Goal: Task Accomplishment & Management: Use online tool/utility

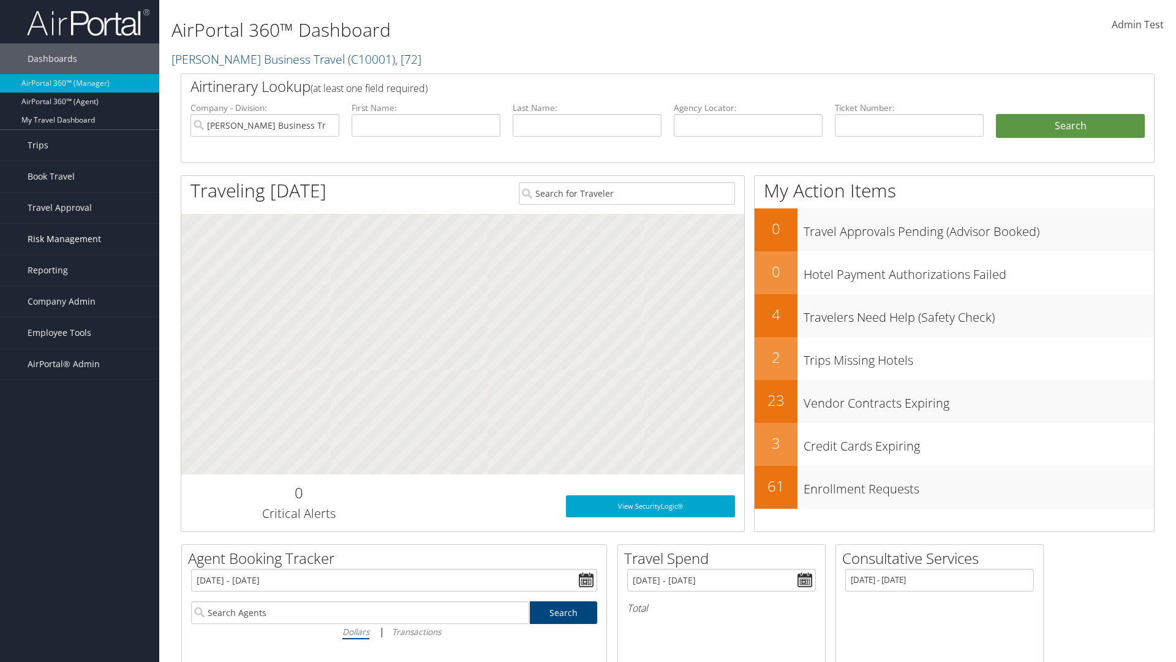
click at [80, 239] on span "Risk Management" at bounding box center [65, 239] width 74 height 31
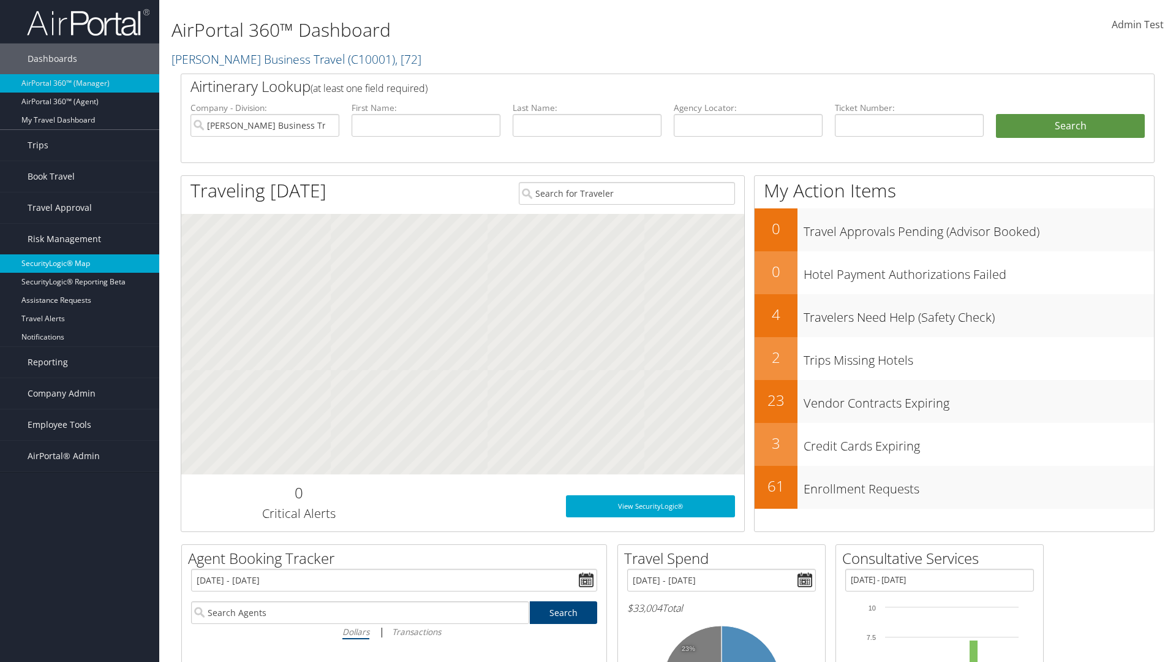
click at [80, 263] on link "SecurityLogic® Map" at bounding box center [79, 263] width 159 height 18
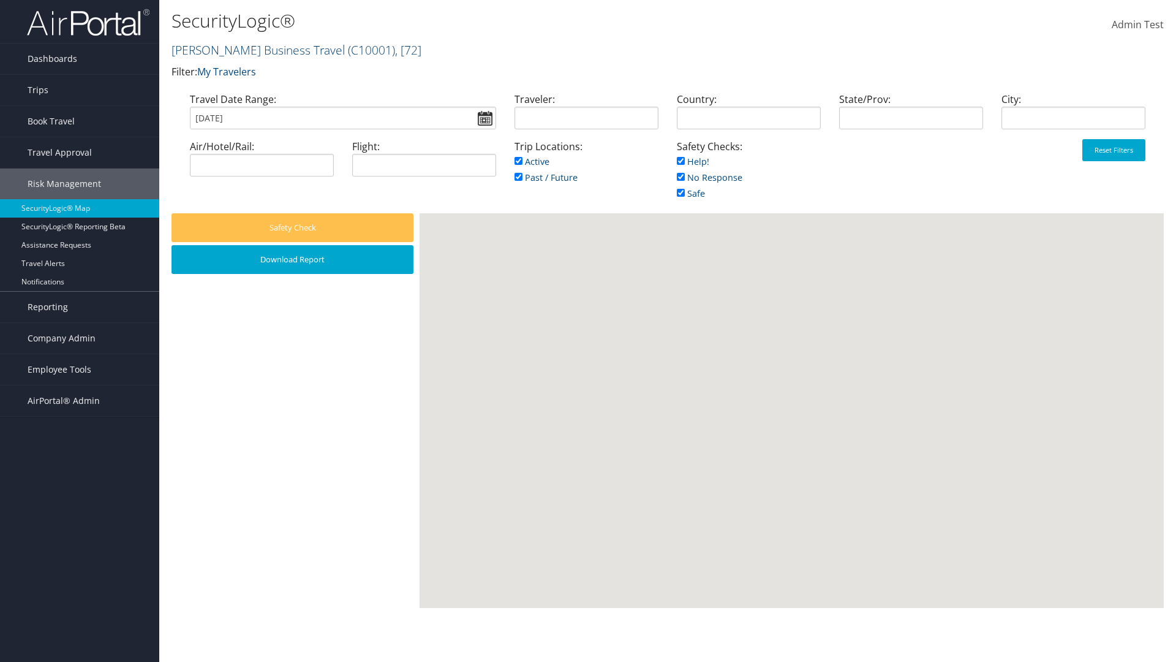
click at [252, 50] on link "Christopherson Business Travel ( C10001 ) , [ 72 ]" at bounding box center [297, 50] width 250 height 17
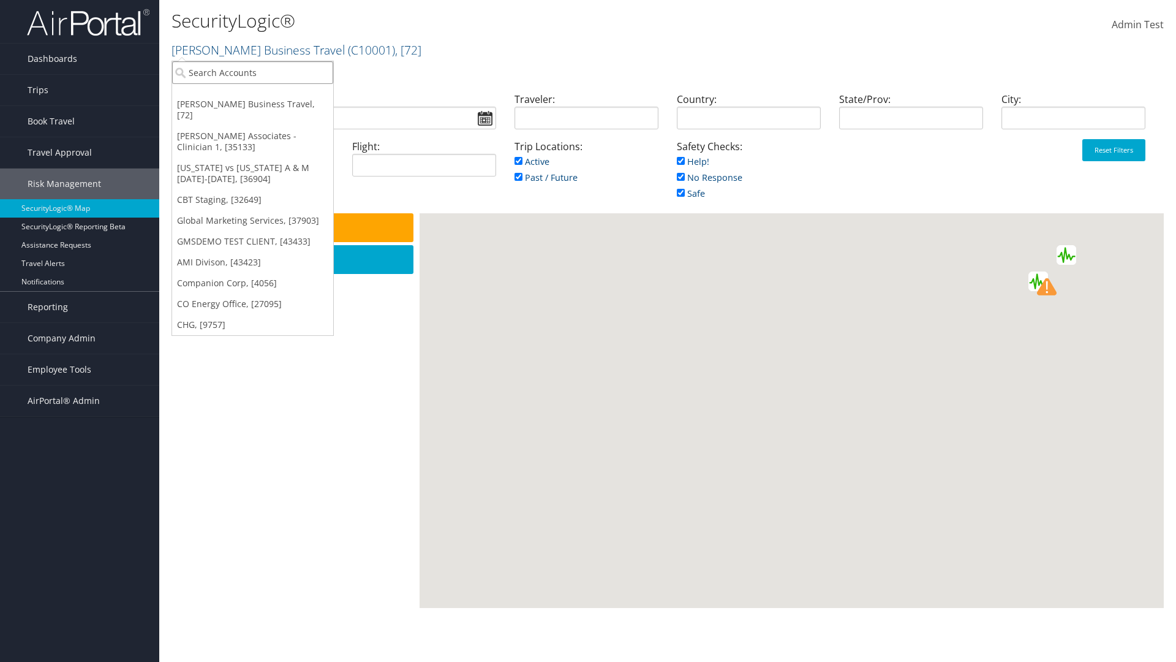
click at [252, 72] on input "search" at bounding box center [252, 72] width 161 height 23
type input "[PERSON_NAME] Business Travel"
click at [270, 106] on div "Account" at bounding box center [269, 105] width 209 height 11
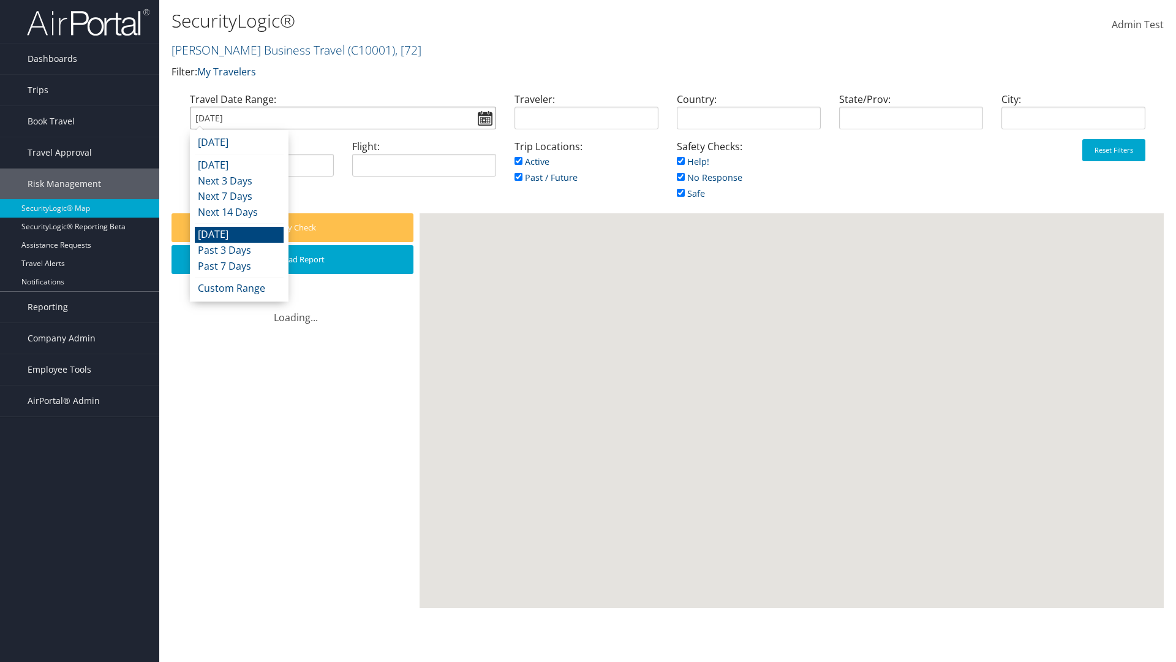
click at [342, 118] on input "09/02/2025" at bounding box center [343, 118] width 306 height 23
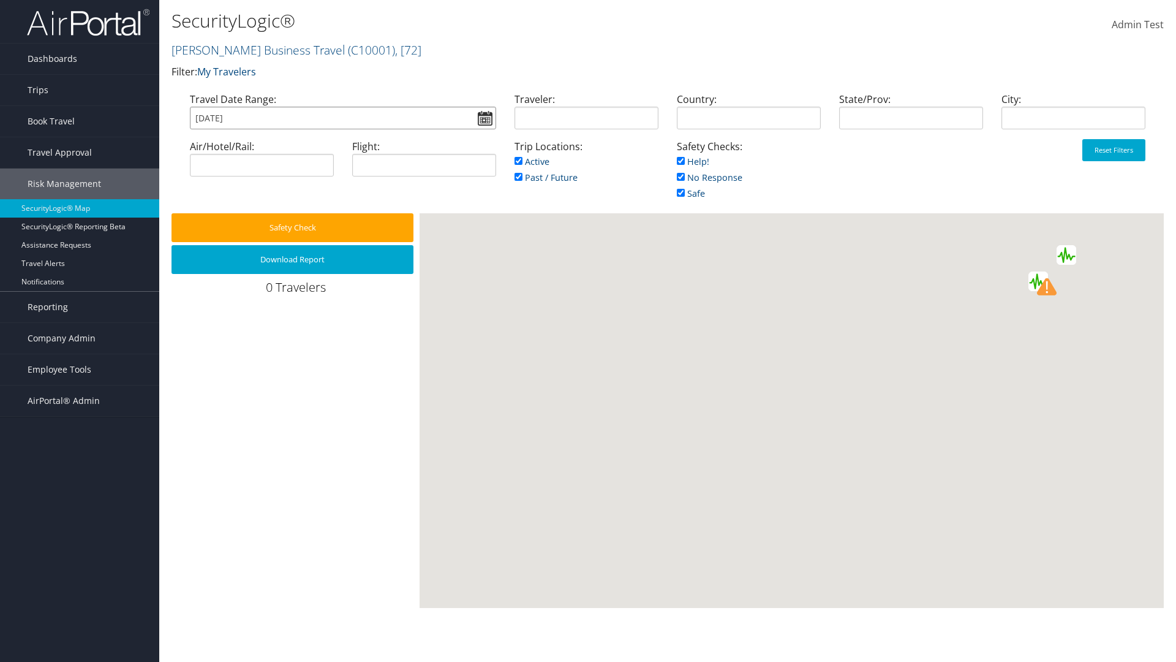
click at [342, 118] on input "09/02/2025" at bounding box center [343, 118] width 306 height 23
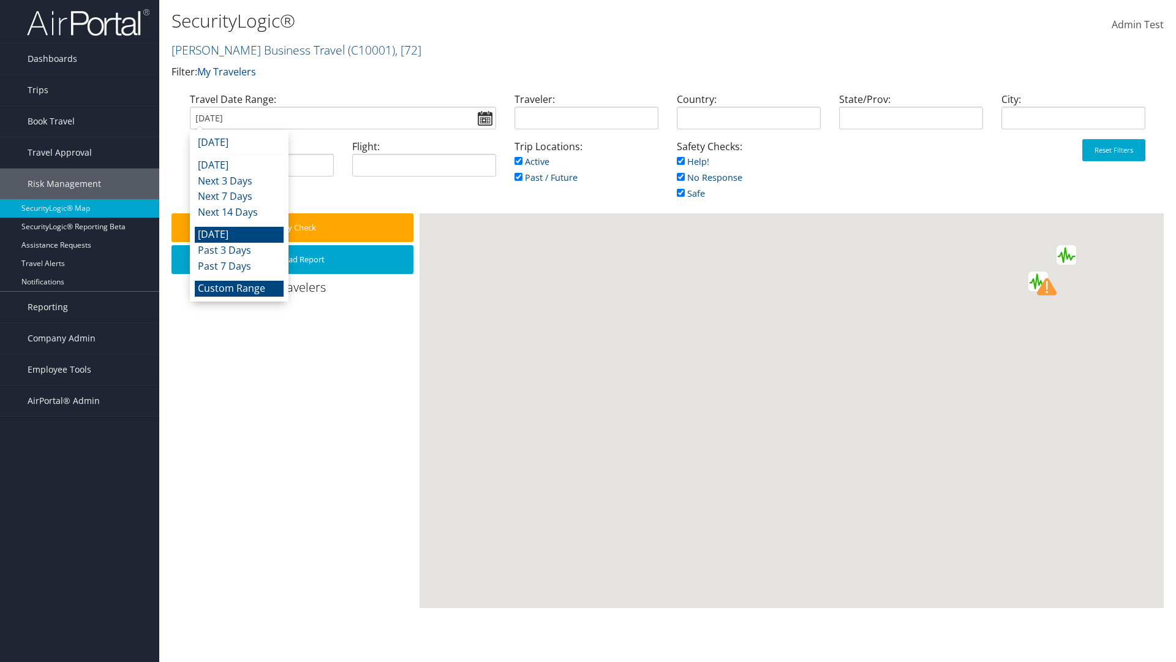
click at [239, 288] on li "Custom Range" at bounding box center [239, 289] width 89 height 16
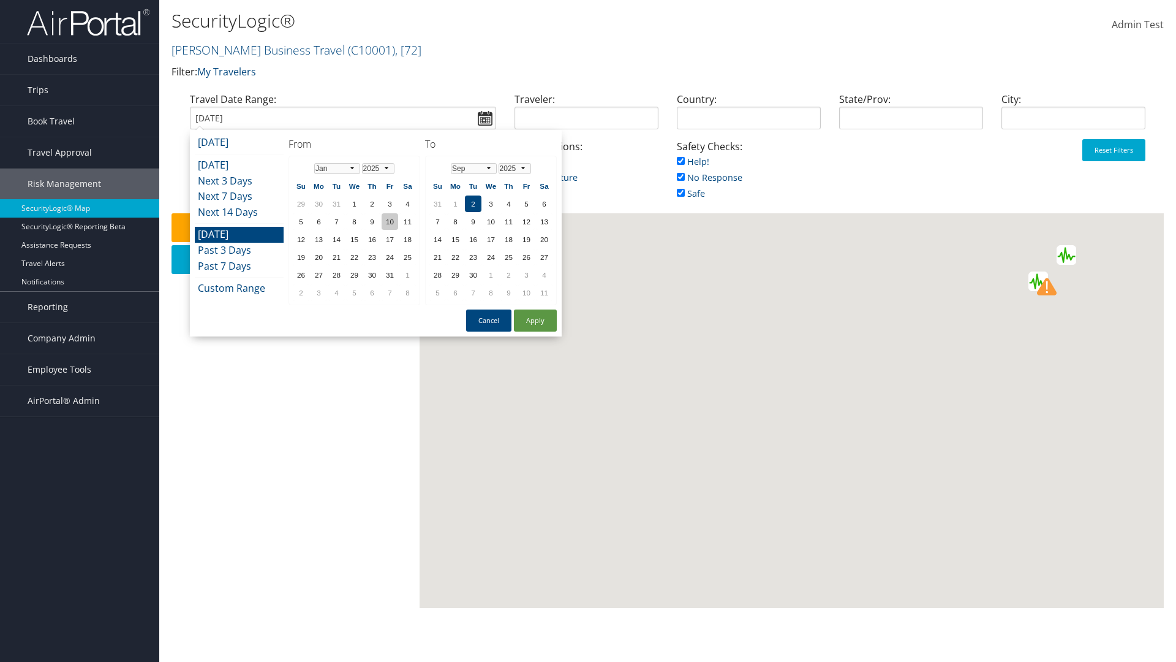
click at [390, 221] on td "10" at bounding box center [390, 221] width 17 height 17
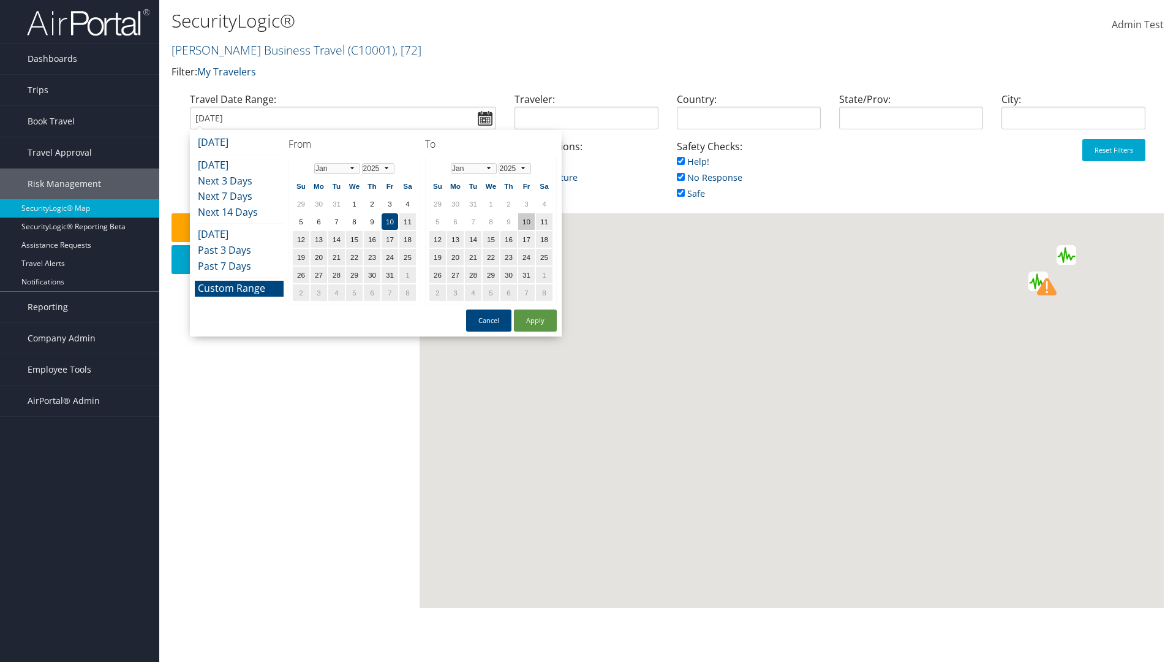
click at [526, 221] on td "10" at bounding box center [526, 221] width 17 height 17
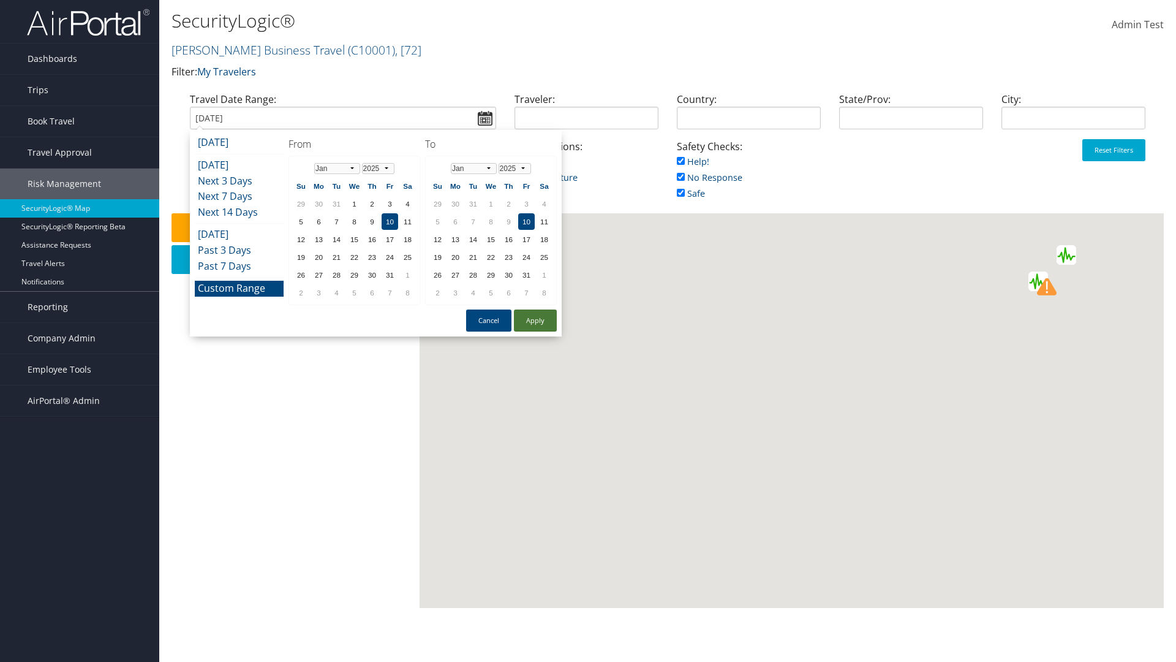
click at [535, 320] on button "Apply" at bounding box center [535, 320] width 43 height 22
type input "01/10/2025"
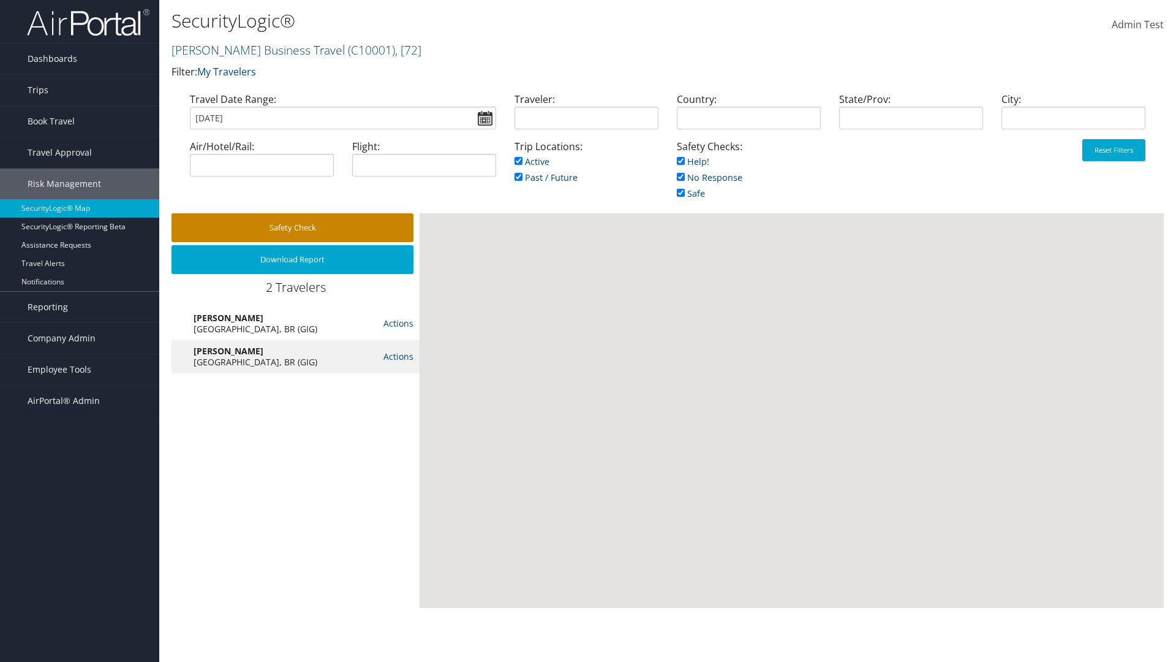
click at [292, 227] on button "Safety Check" at bounding box center [293, 227] width 242 height 29
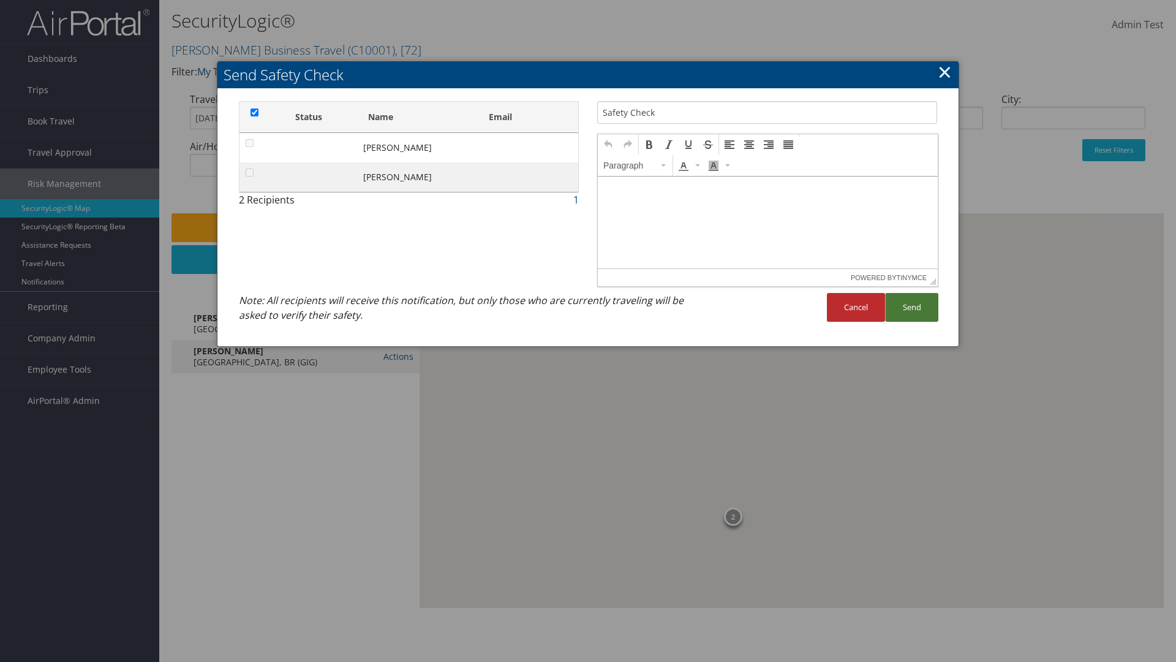
click at [912, 307] on button "Send" at bounding box center [911, 307] width 53 height 29
